Goal: Information Seeking & Learning: Learn about a topic

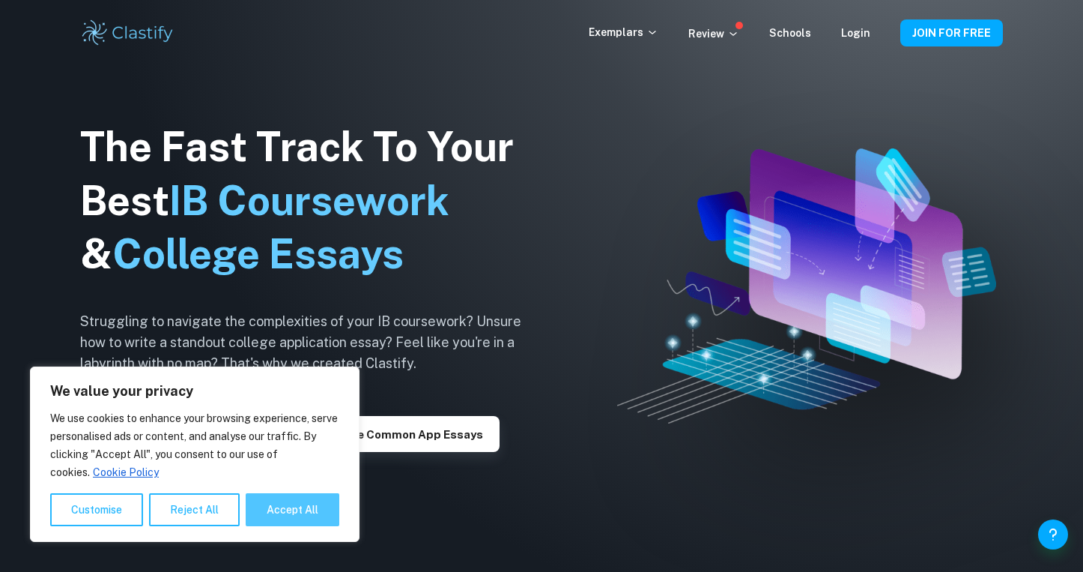
click at [282, 503] on button "Accept All" at bounding box center [293, 509] width 94 height 33
checkbox input "true"
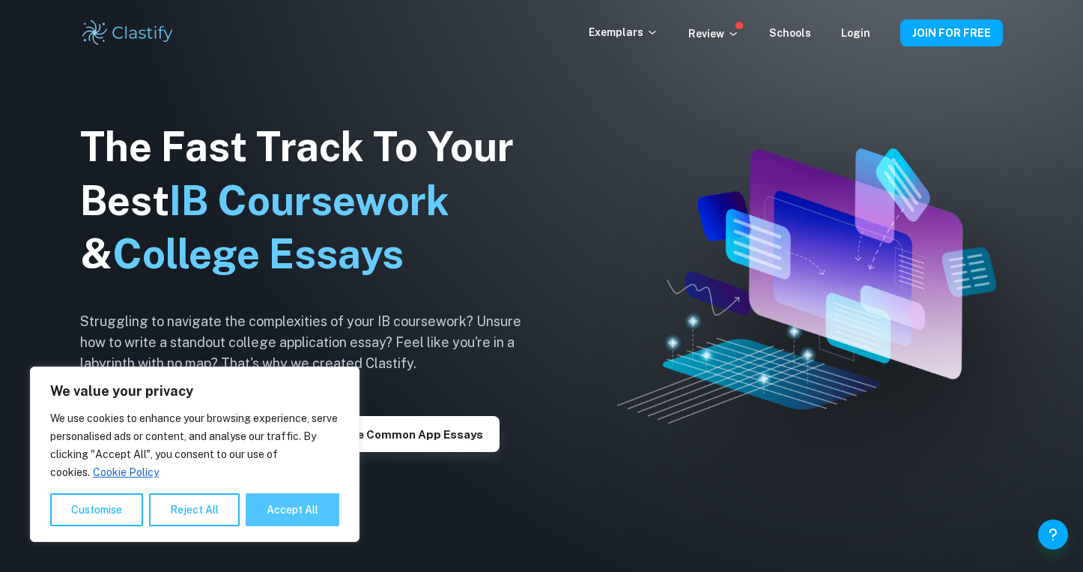
checkbox input "true"
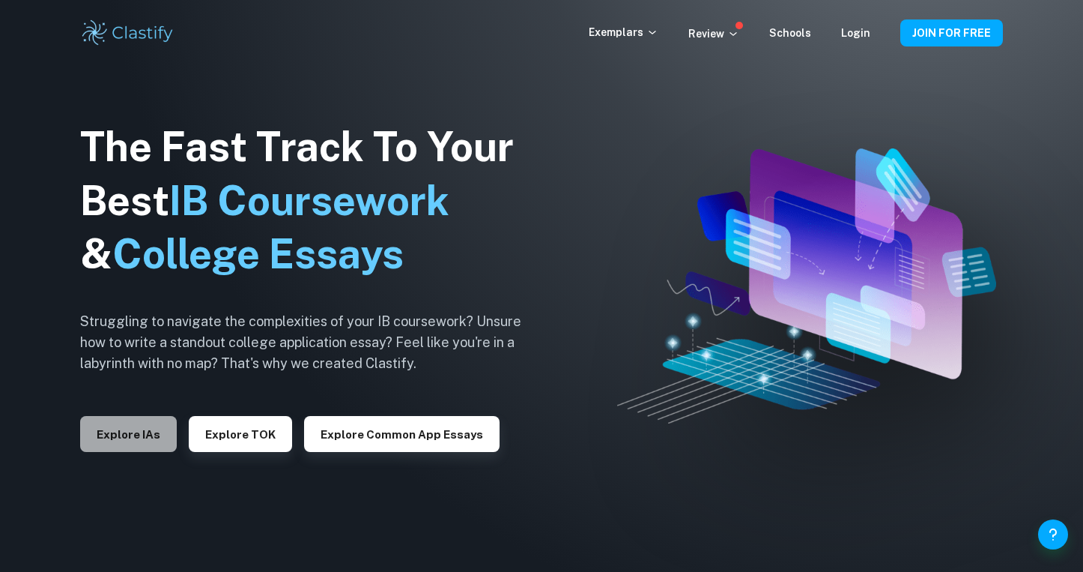
click at [145, 432] on button "Explore IAs" at bounding box center [128, 434] width 97 height 36
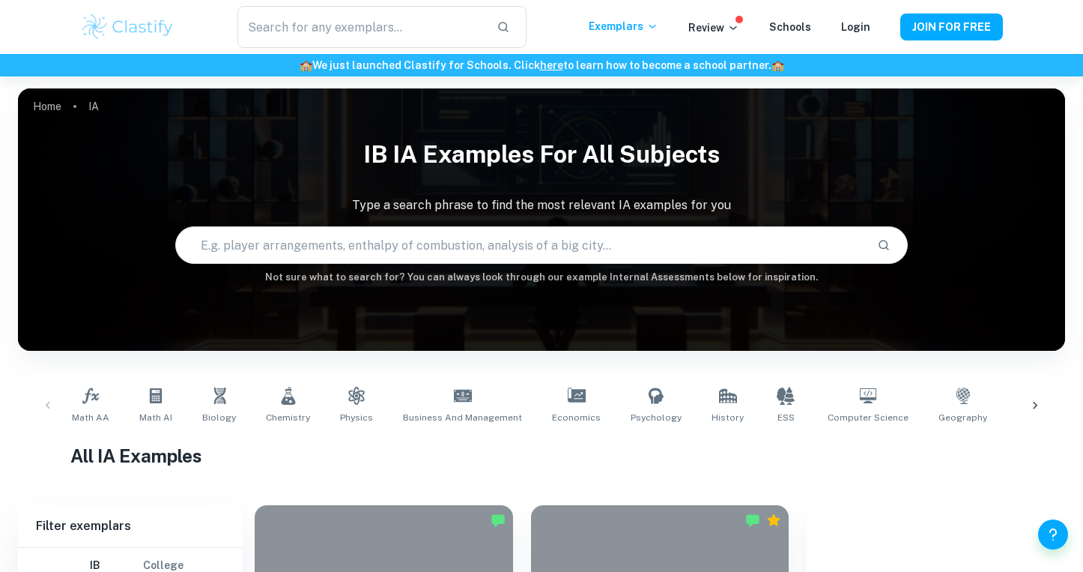
click at [299, 249] on input "text" at bounding box center [521, 245] width 690 height 42
type input "IB history"
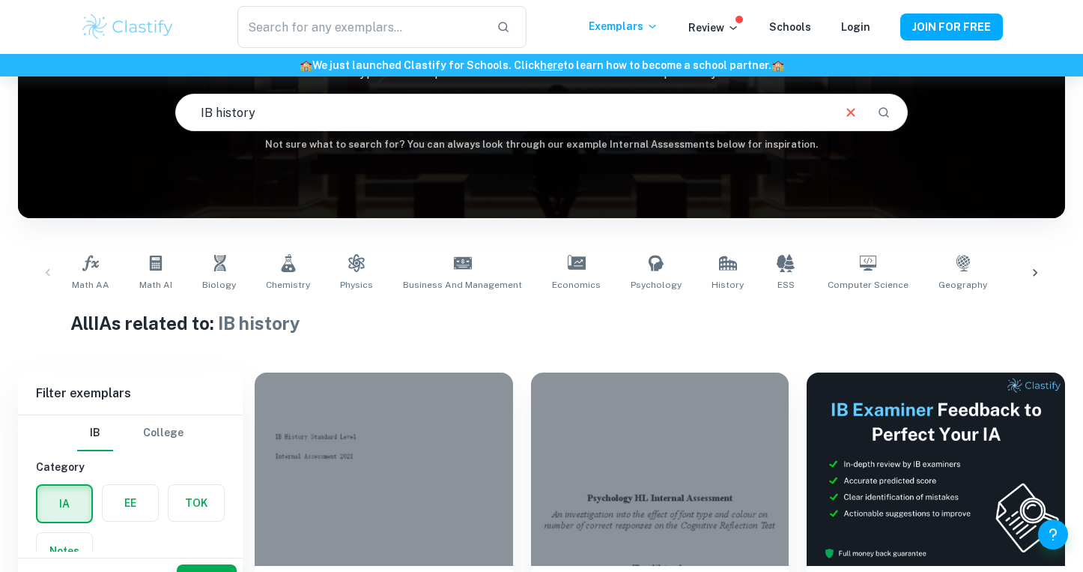
scroll to position [133, 0]
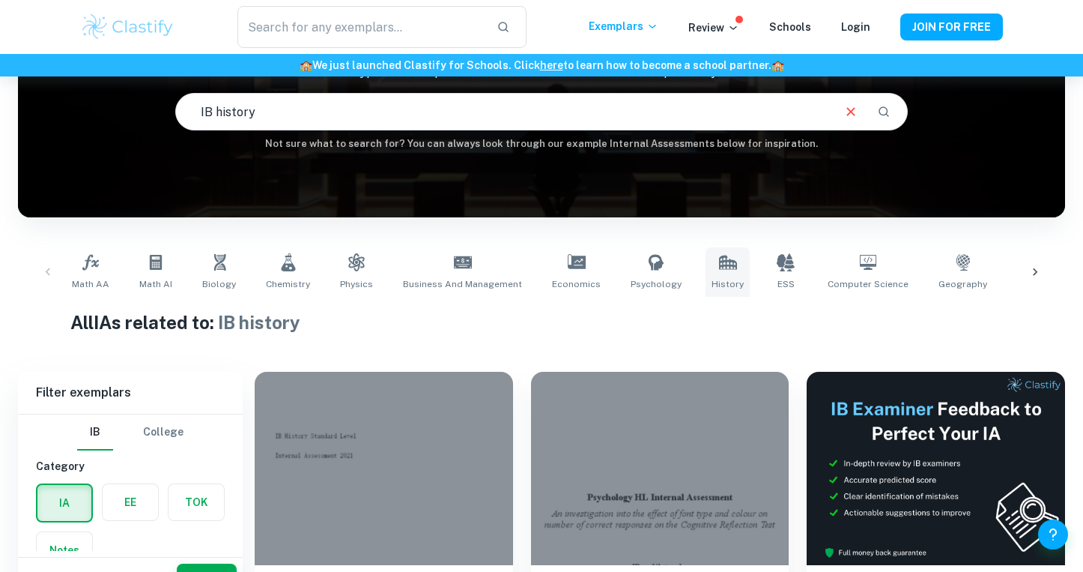
click at [718, 268] on icon at bounding box center [727, 262] width 18 height 14
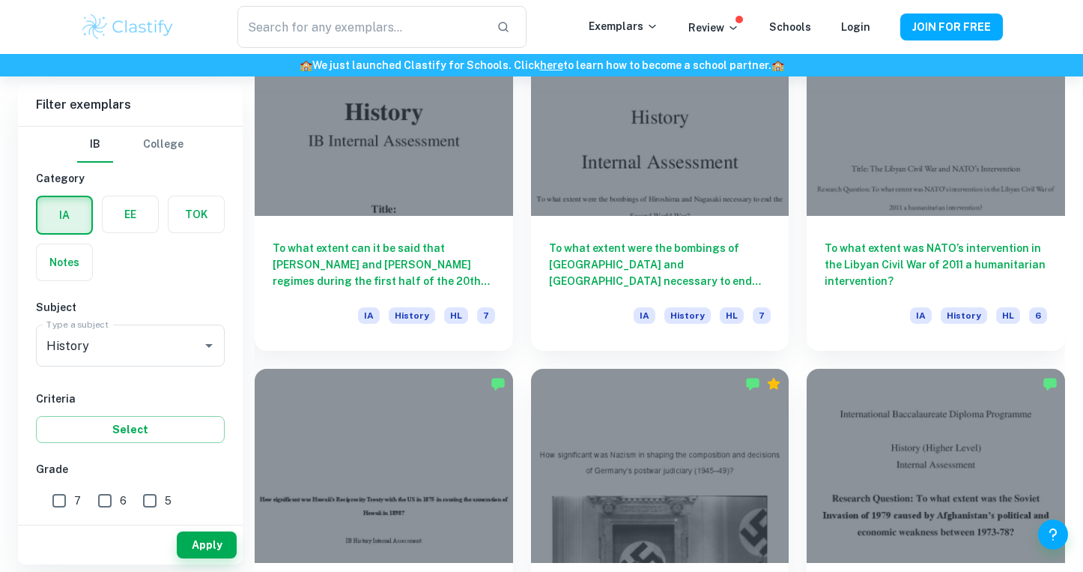
scroll to position [1960, 0]
